Goal: Transaction & Acquisition: Register for event/course

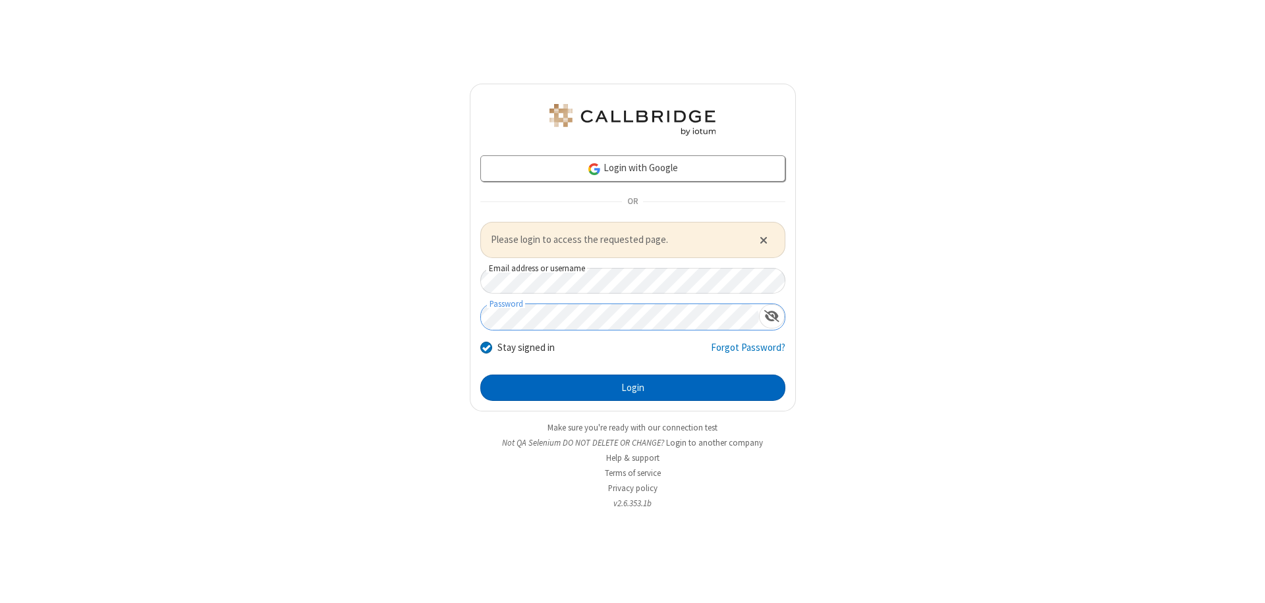
click at [632, 387] on button "Login" at bounding box center [632, 388] width 305 height 26
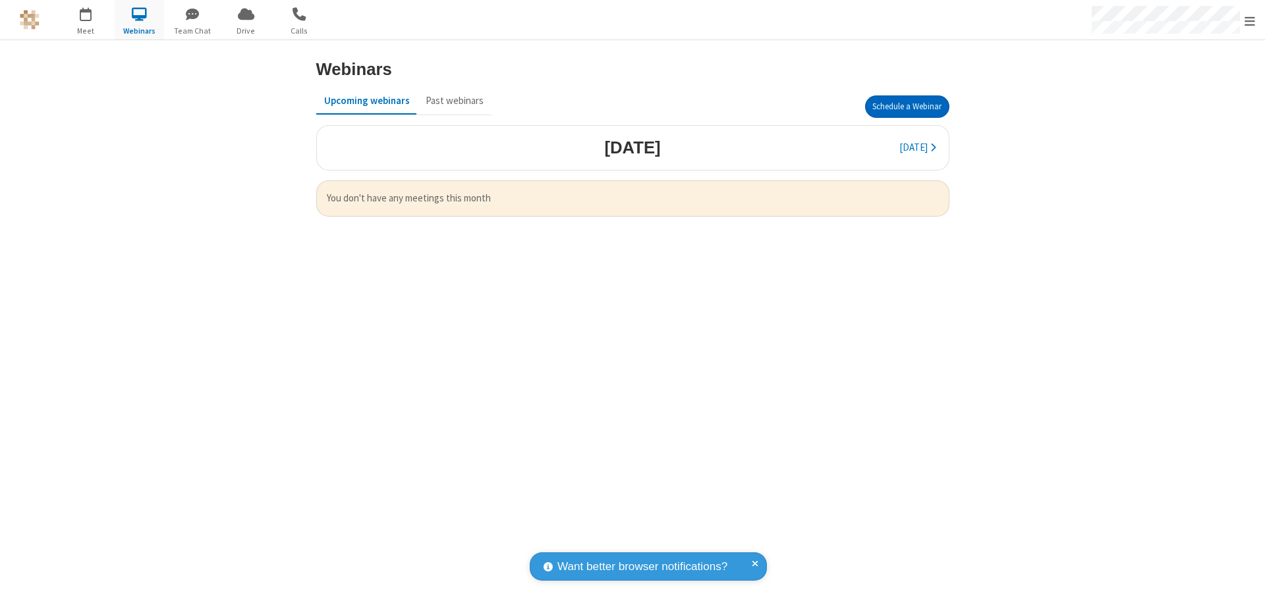
click at [906, 107] on button "Schedule a Webinar" at bounding box center [907, 107] width 84 height 22
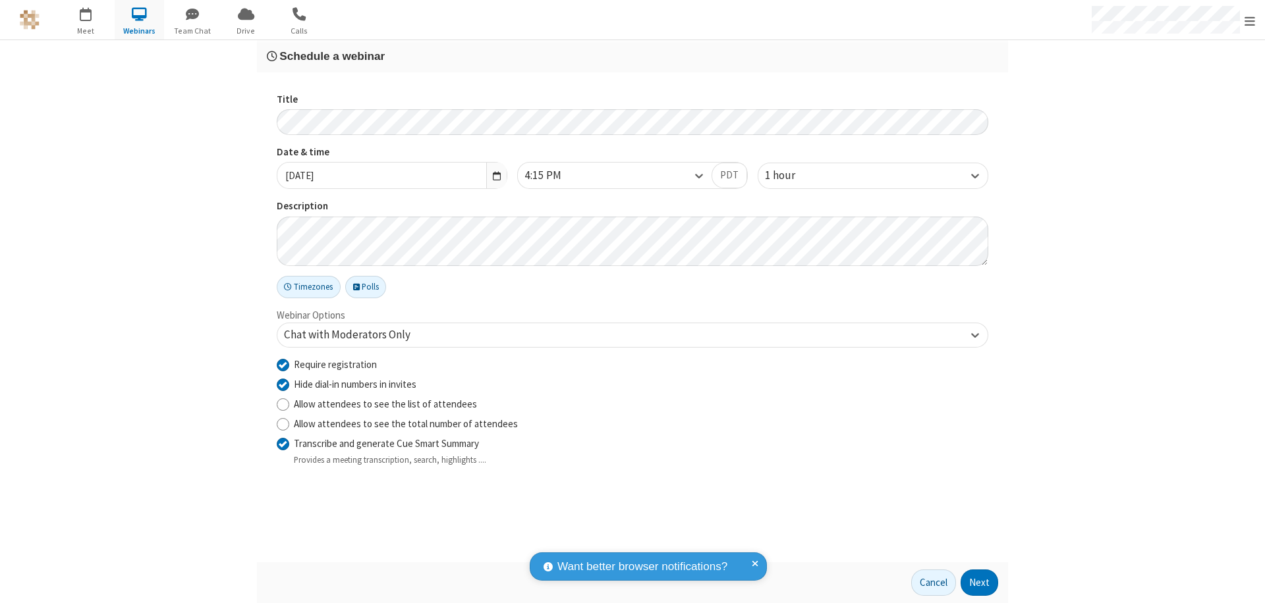
click at [283, 364] on input "Require registration" at bounding box center [283, 365] width 13 height 14
checkbox input "false"
click at [980, 583] on button "Next" at bounding box center [979, 583] width 38 height 26
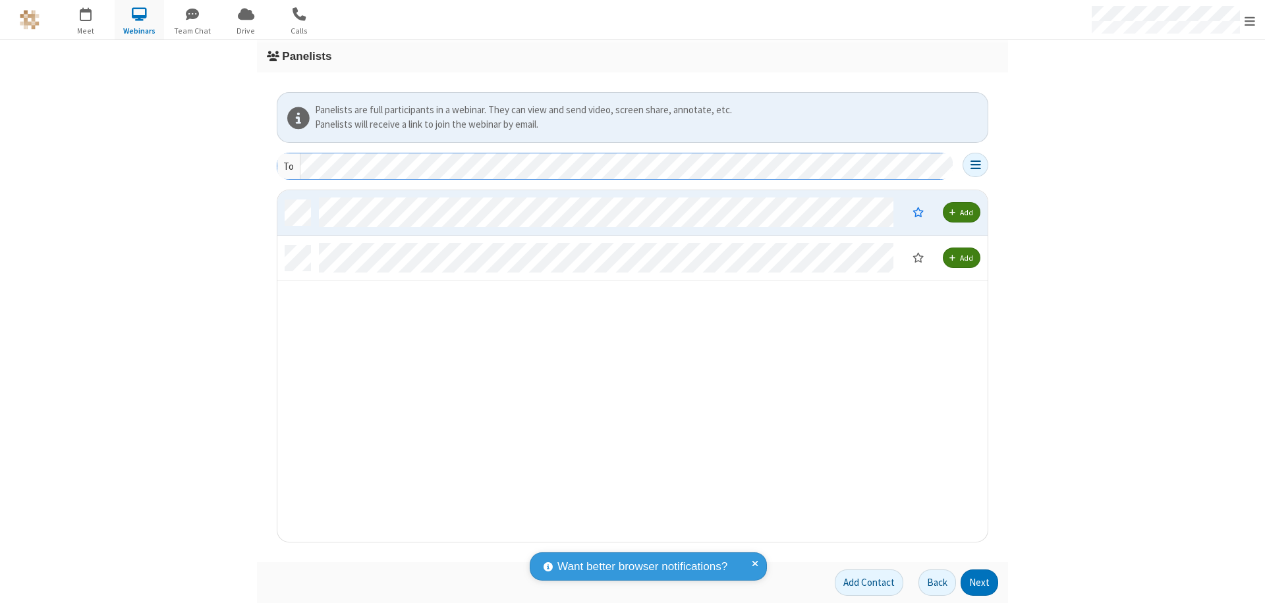
scroll to position [342, 700]
click at [980, 583] on button "Next" at bounding box center [979, 583] width 38 height 26
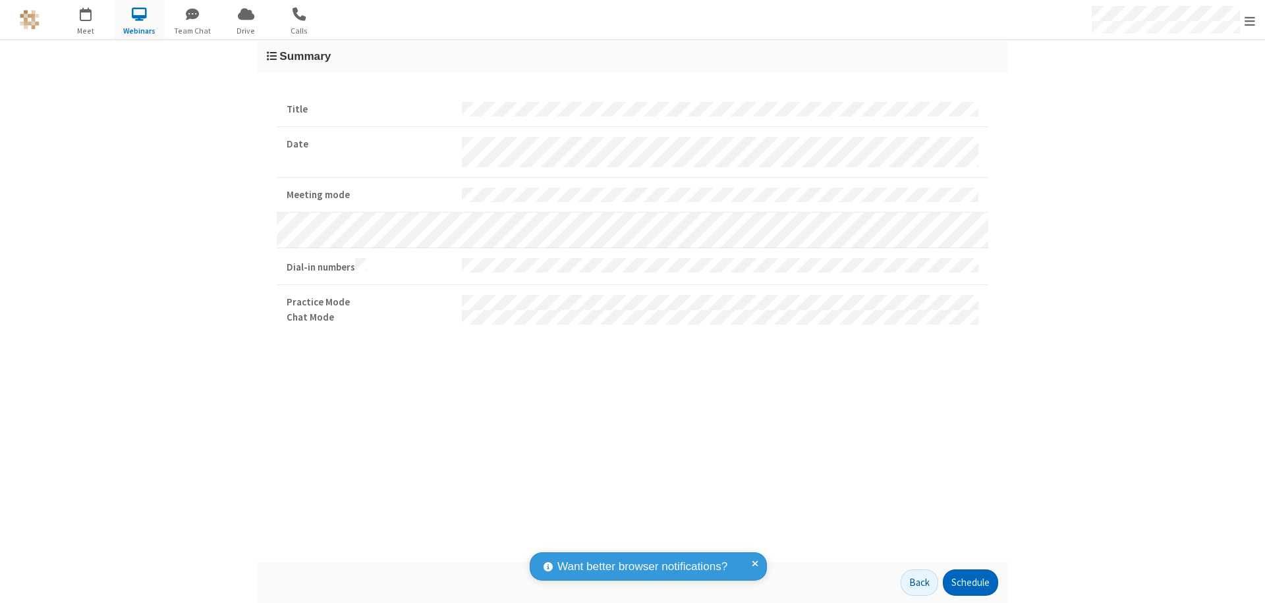
click at [970, 583] on button "Schedule" at bounding box center [970, 583] width 55 height 26
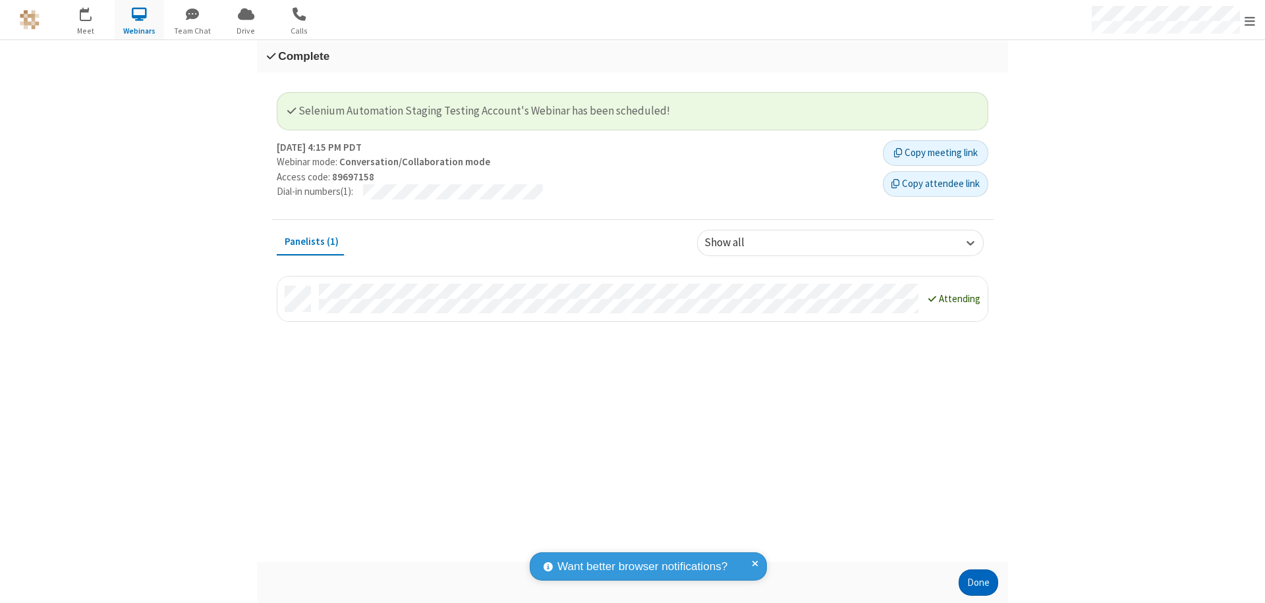
click at [978, 583] on button "Done" at bounding box center [978, 583] width 40 height 26
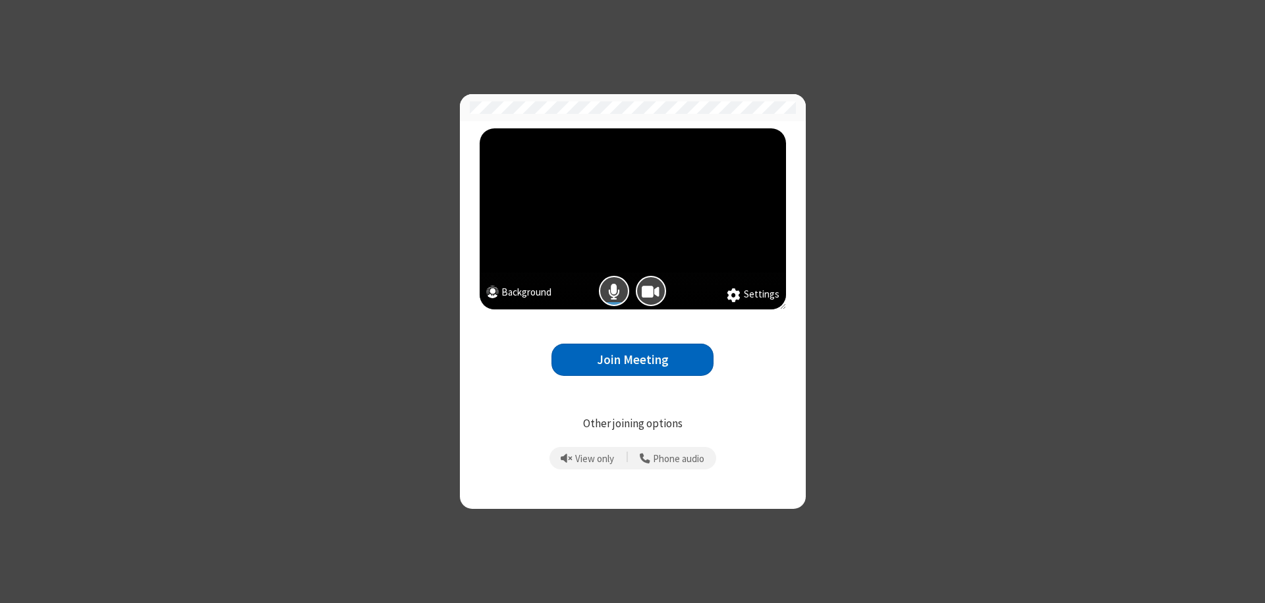
click at [632, 360] on button "Join Meeting" at bounding box center [632, 360] width 162 height 32
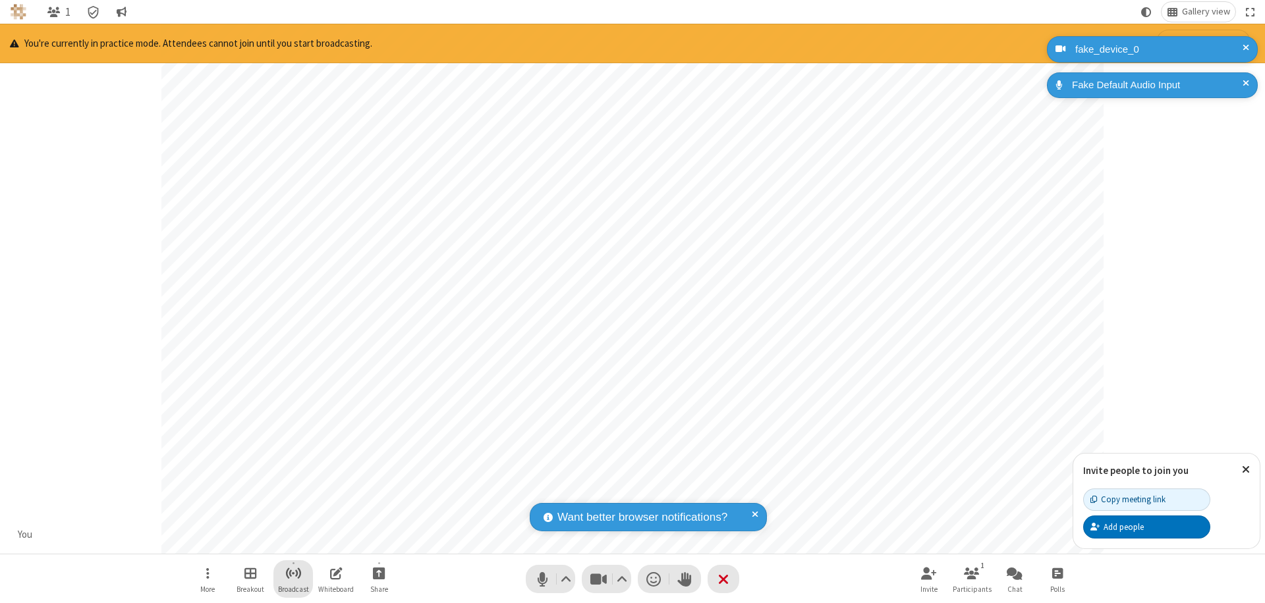
click at [292, 573] on span "Start broadcast" at bounding box center [293, 573] width 16 height 16
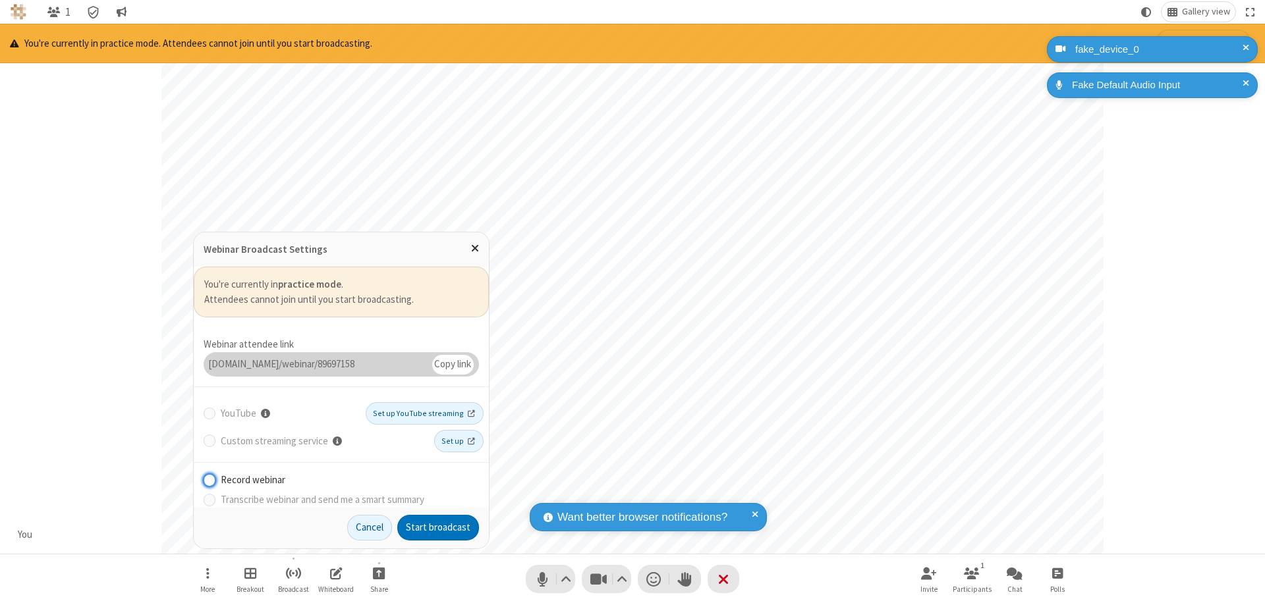
click at [438, 528] on button "Start broadcast" at bounding box center [438, 528] width 82 height 26
